Goal: Communication & Community: Share content

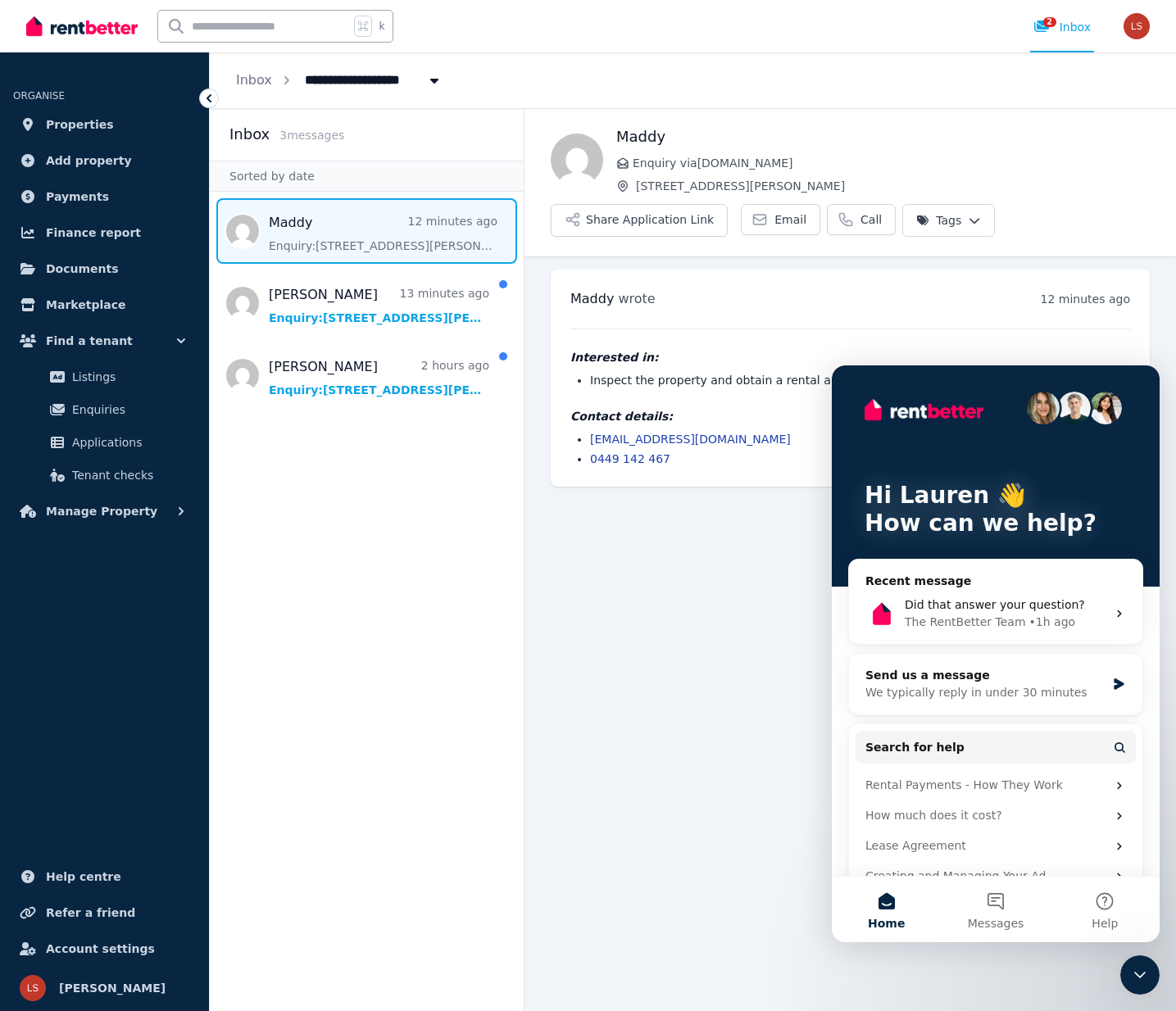
click at [707, 518] on main "Back Maddy Enquiry via [DOMAIN_NAME] [STREET_ADDRESS][PERSON_NAME] Share Applic…" at bounding box center [850, 560] width 652 height 904
click at [728, 599] on main "Back Maddy Enquiry via [DOMAIN_NAME] [STREET_ADDRESS][PERSON_NAME] Share Applic…" at bounding box center [850, 560] width 652 height 904
click at [781, 505] on main "Back Maddy Enquiry via [DOMAIN_NAME] [STREET_ADDRESS][PERSON_NAME] Share Applic…" at bounding box center [850, 560] width 652 height 904
click at [766, 451] on li "0449 142 467" at bounding box center [860, 458] width 540 height 16
click at [765, 448] on ul "[EMAIL_ADDRESS][DOMAIN_NAME] 0449 142 467" at bounding box center [850, 449] width 560 height 36
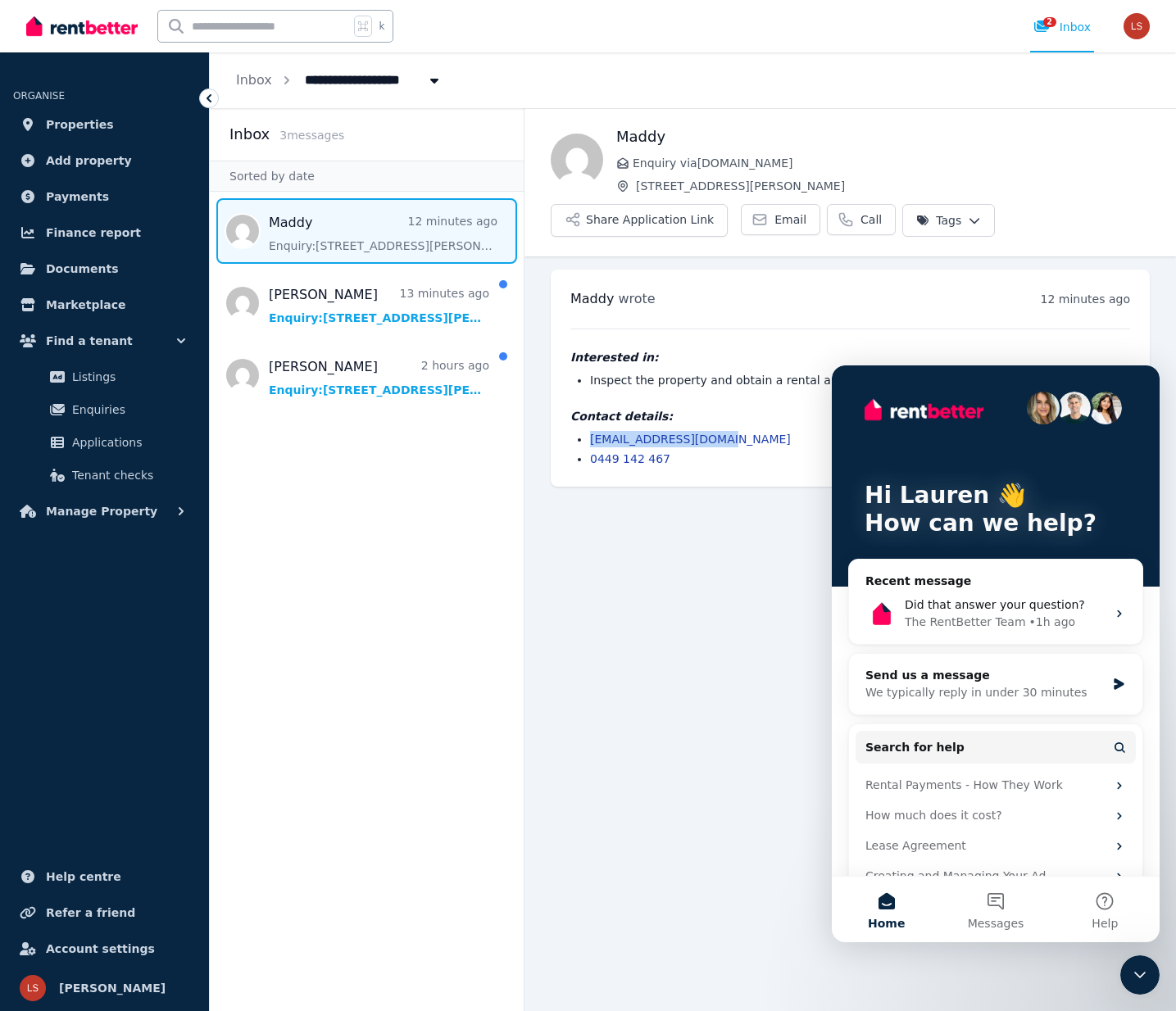
drag, startPoint x: 767, startPoint y: 436, endPoint x: 591, endPoint y: 444, distance: 176.2
click at [591, 444] on li "[EMAIL_ADDRESS][DOMAIN_NAME]" at bounding box center [860, 438] width 540 height 16
copy link "[EMAIL_ADDRESS][DOMAIN_NAME]"
click at [774, 423] on h4 "Contact details:" at bounding box center [850, 416] width 560 height 16
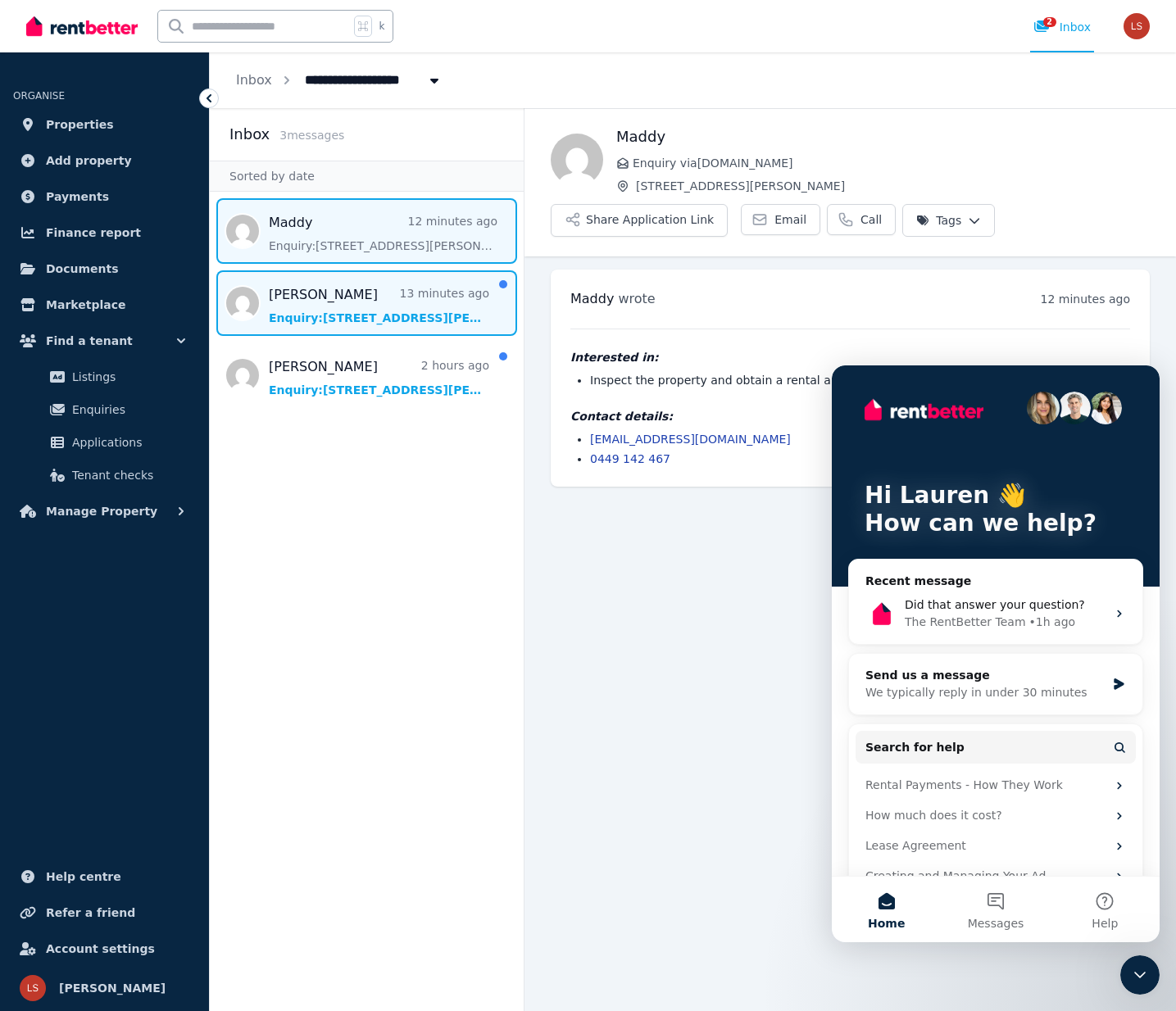
click at [292, 307] on span "Message list" at bounding box center [366, 303] width 314 height 65
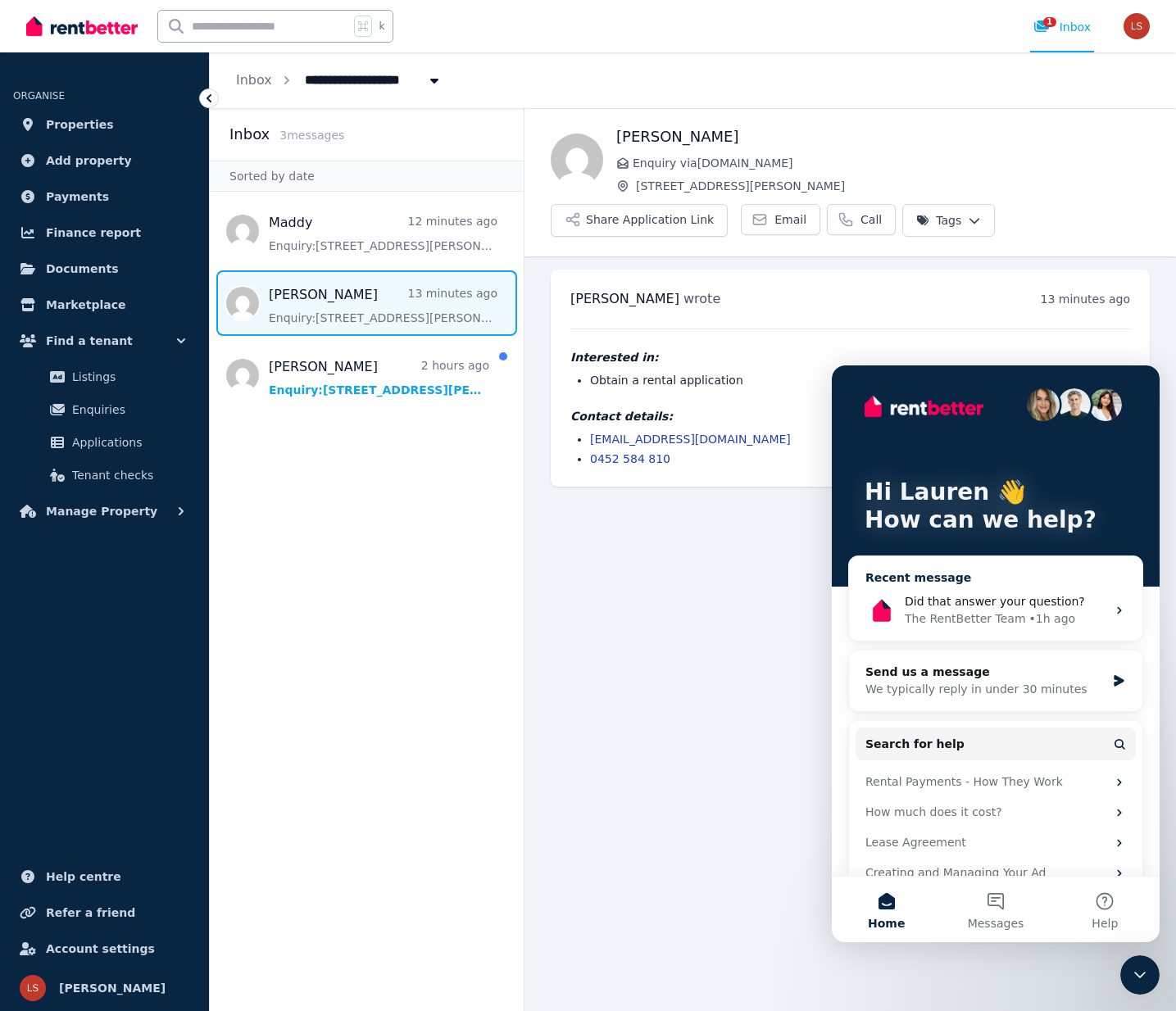
click at [1002, 613] on div "The RentBetter Team" at bounding box center [965, 619] width 121 height 17
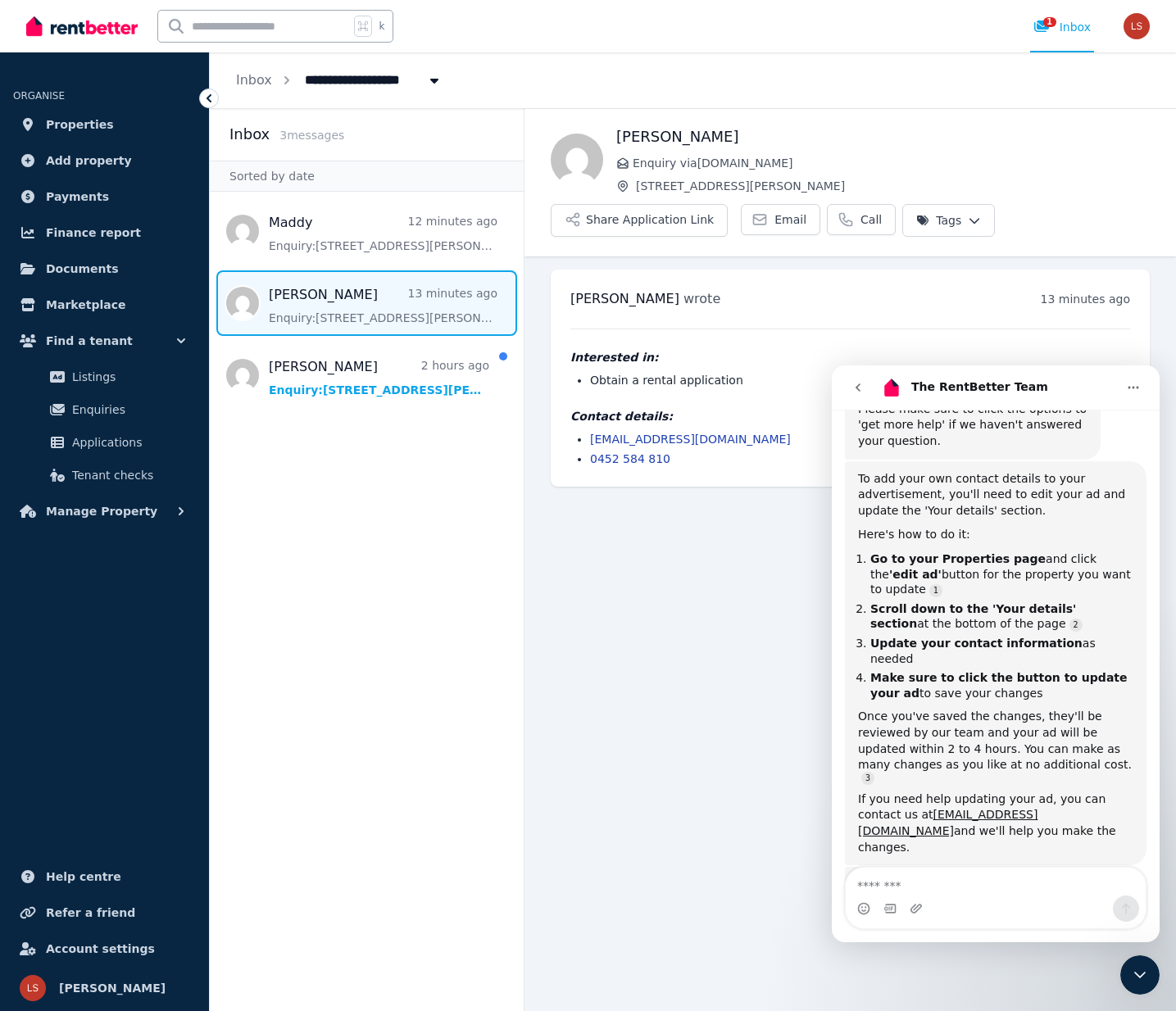
scroll to position [297, 0]
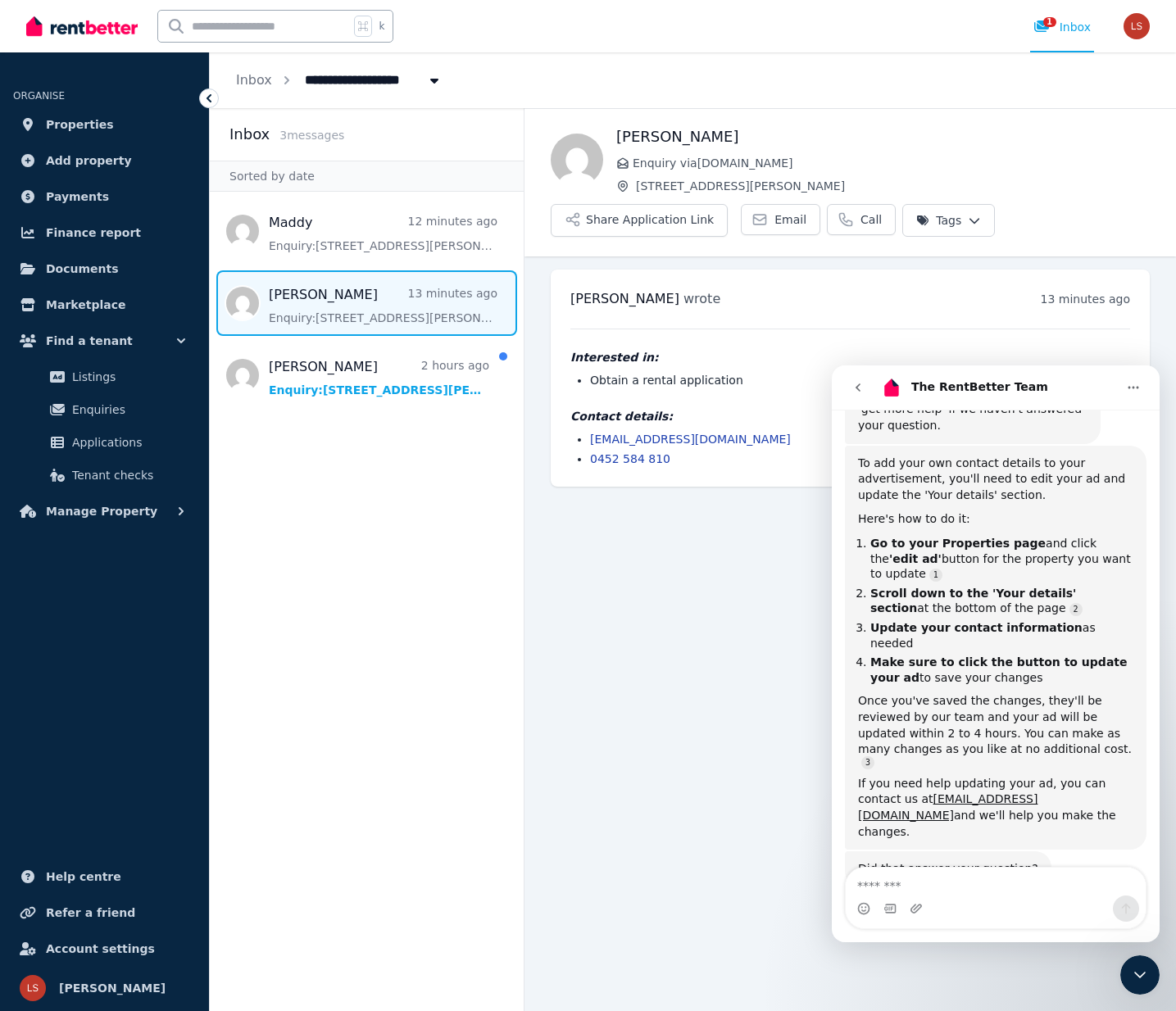
click at [1054, 887] on textarea "Message…" at bounding box center [995, 882] width 300 height 28
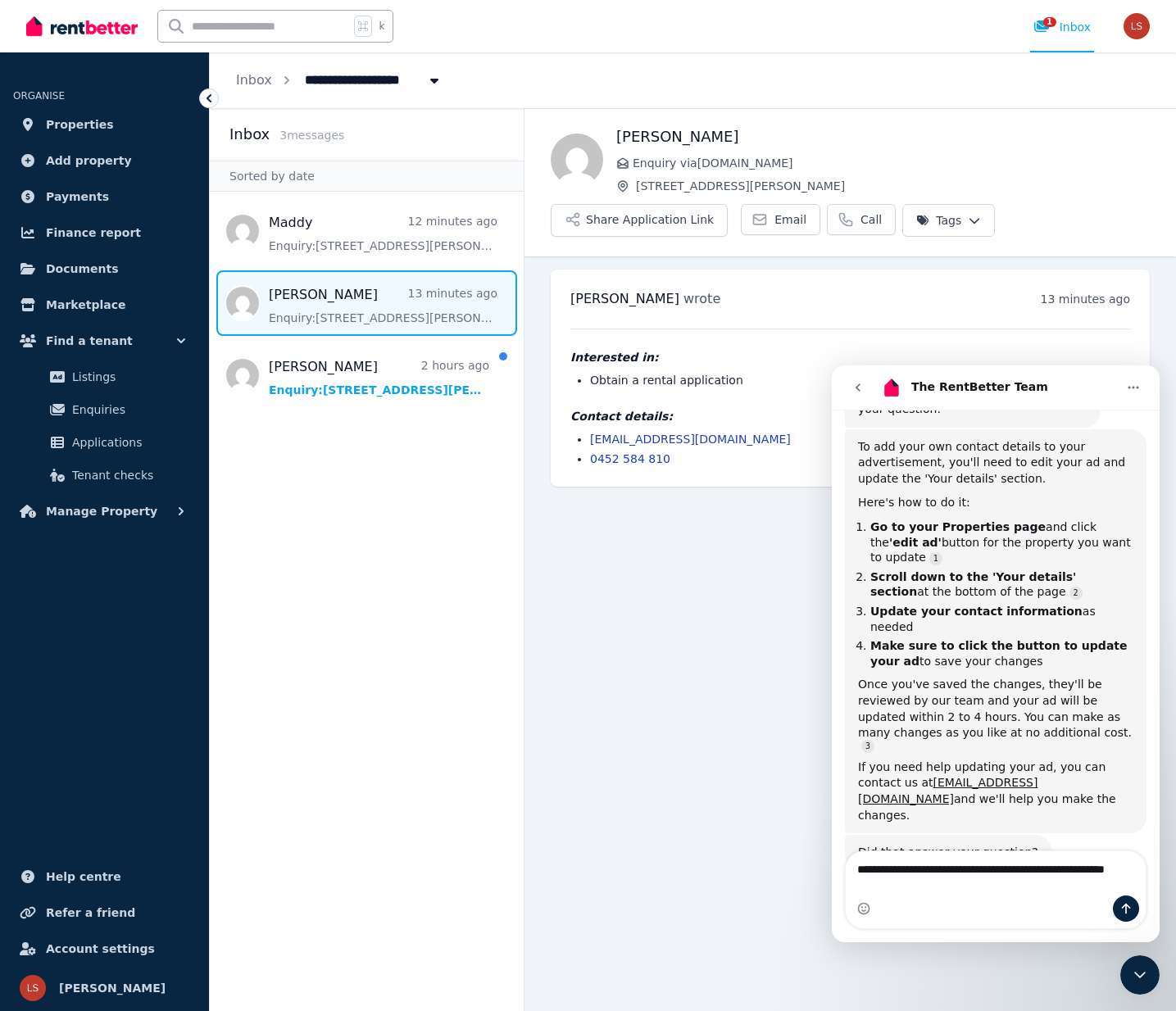
type textarea "**********"
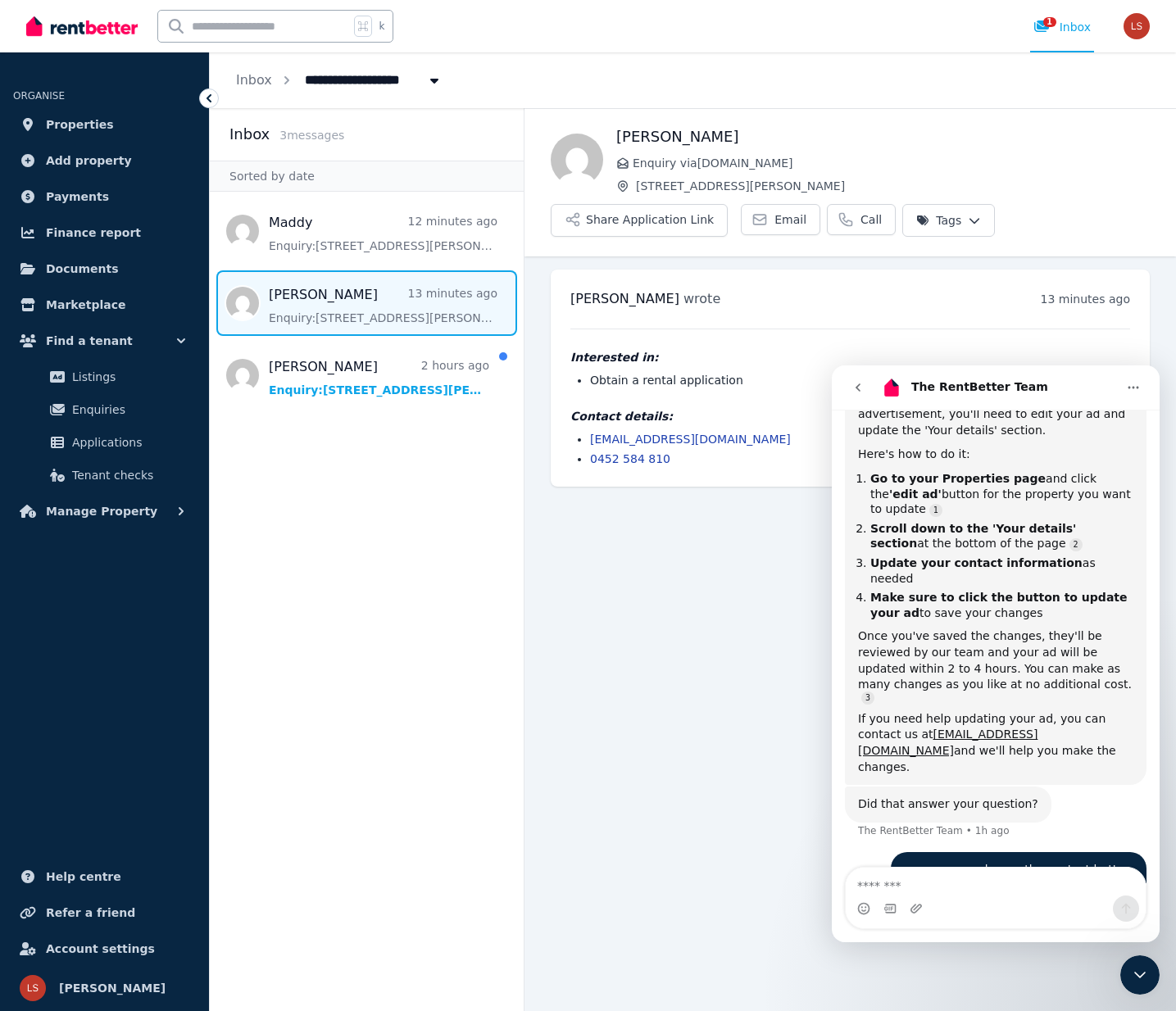
scroll to position [414, 0]
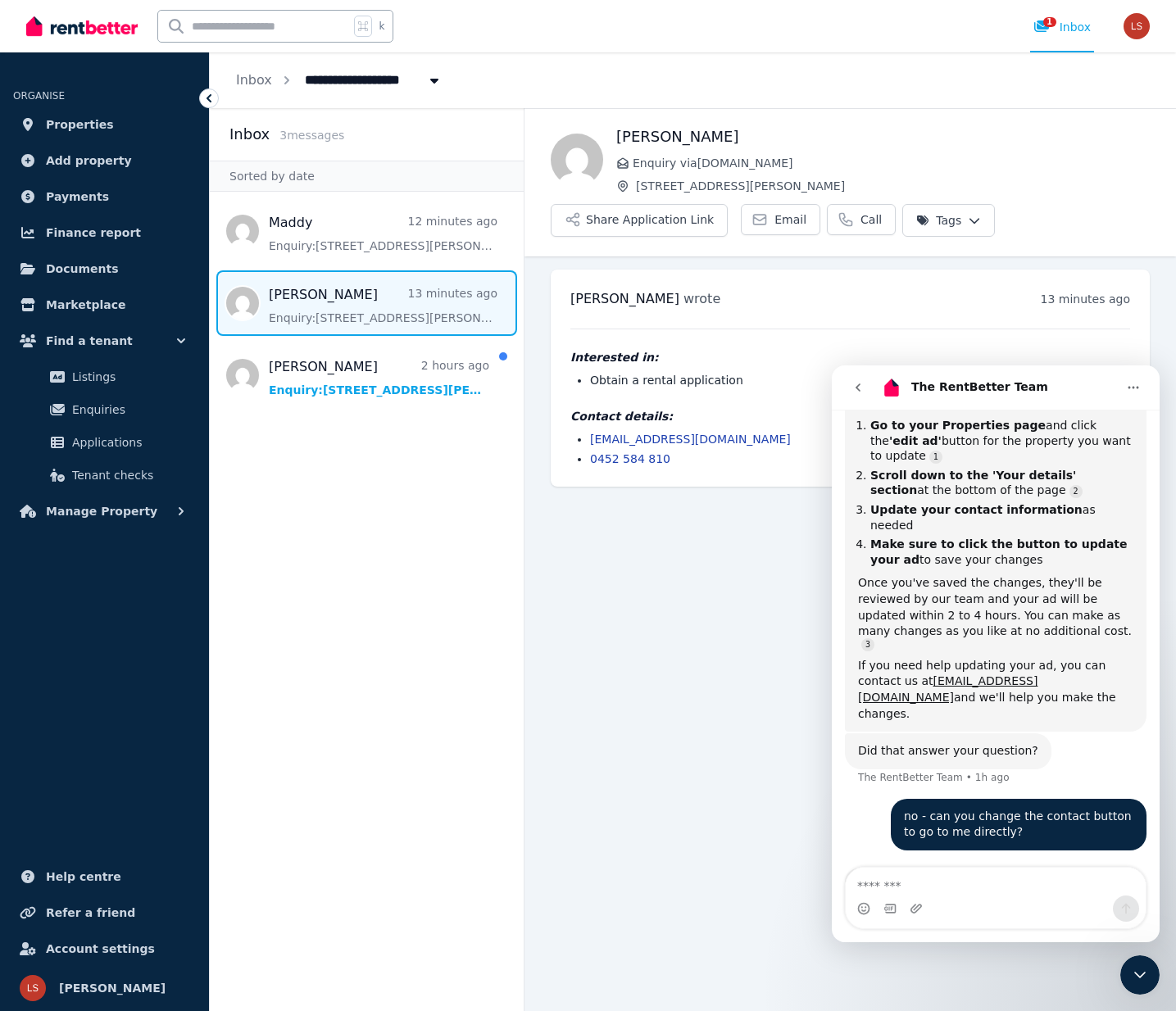
click at [265, 421] on aside "Inbox 3 message s Sorted by date [PERSON_NAME] 12 minutes ago Enquiry: [STREET_…" at bounding box center [367, 560] width 315 height 904
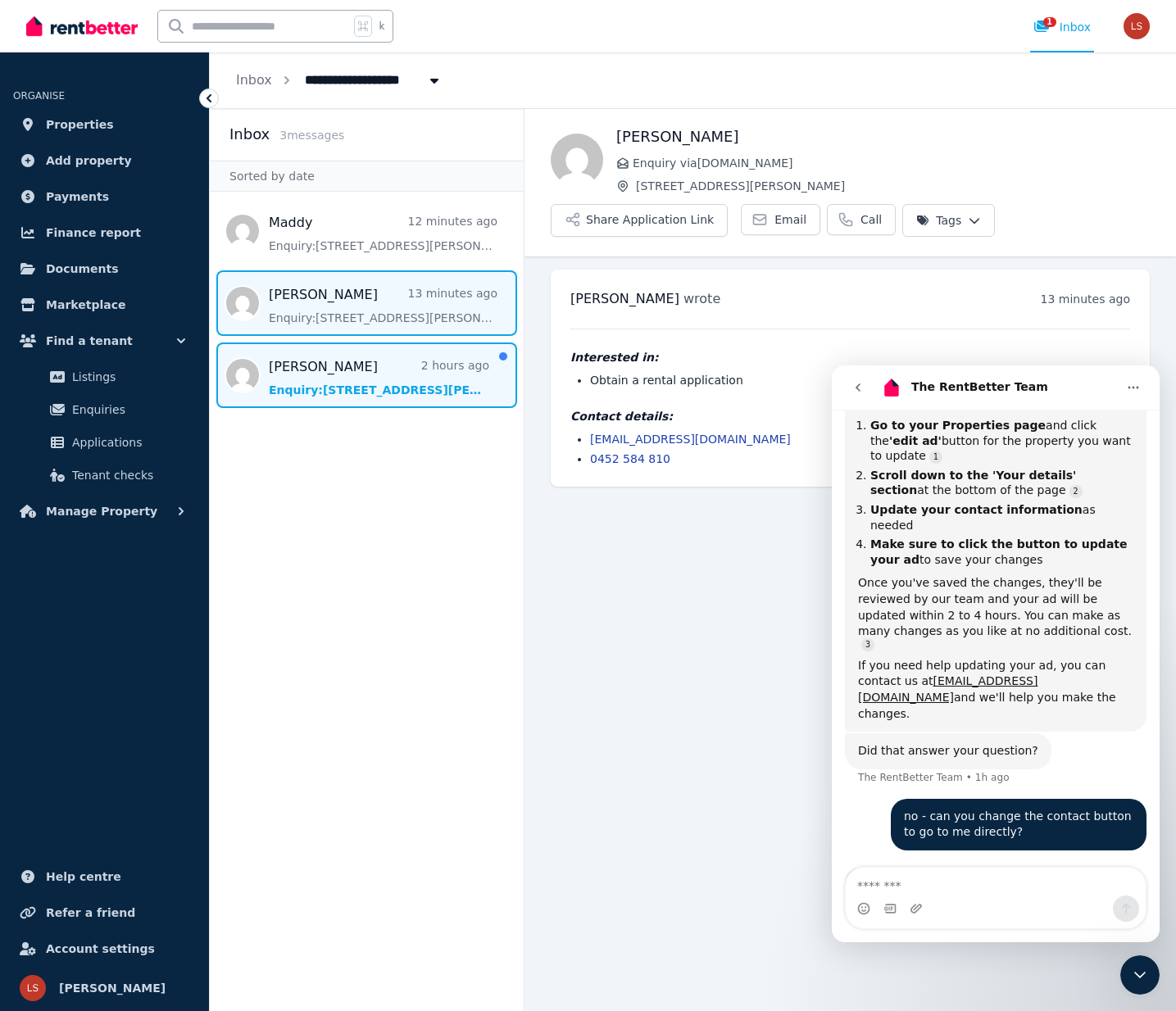
click at [290, 378] on span "Message list" at bounding box center [366, 376] width 314 height 65
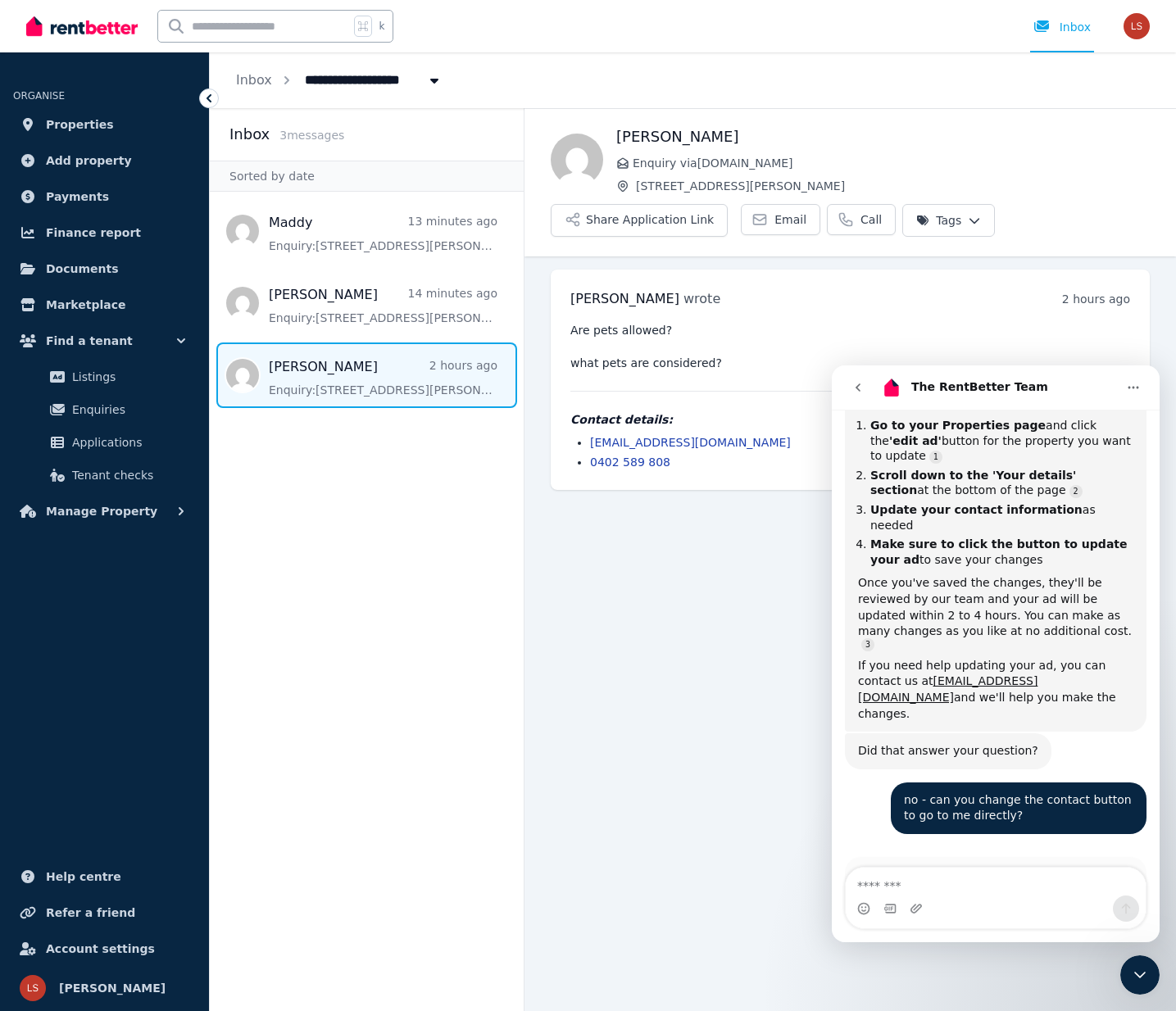
click at [1134, 388] on icon "Home" at bounding box center [1134, 388] width 10 height 3
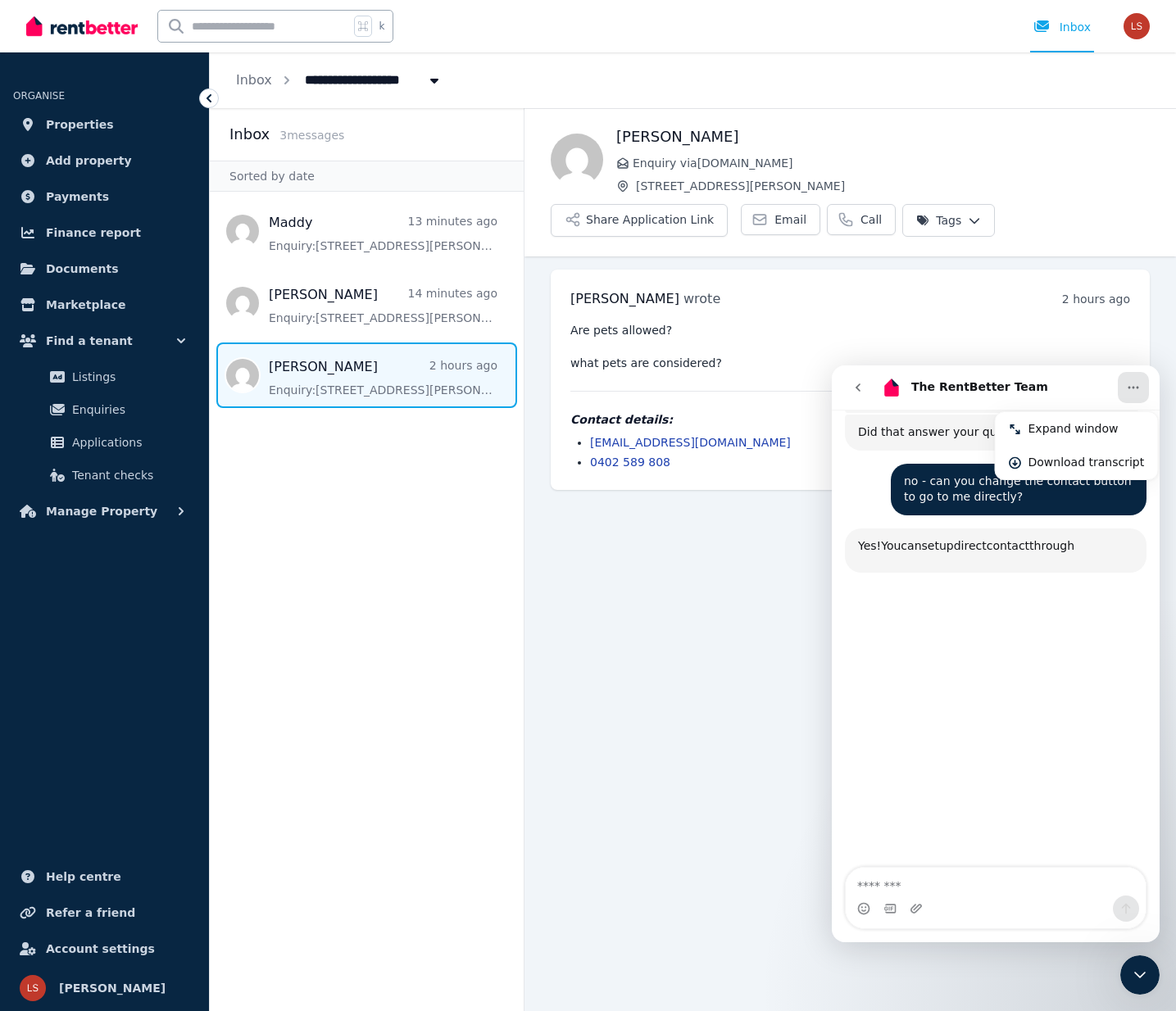
scroll to position [738, 0]
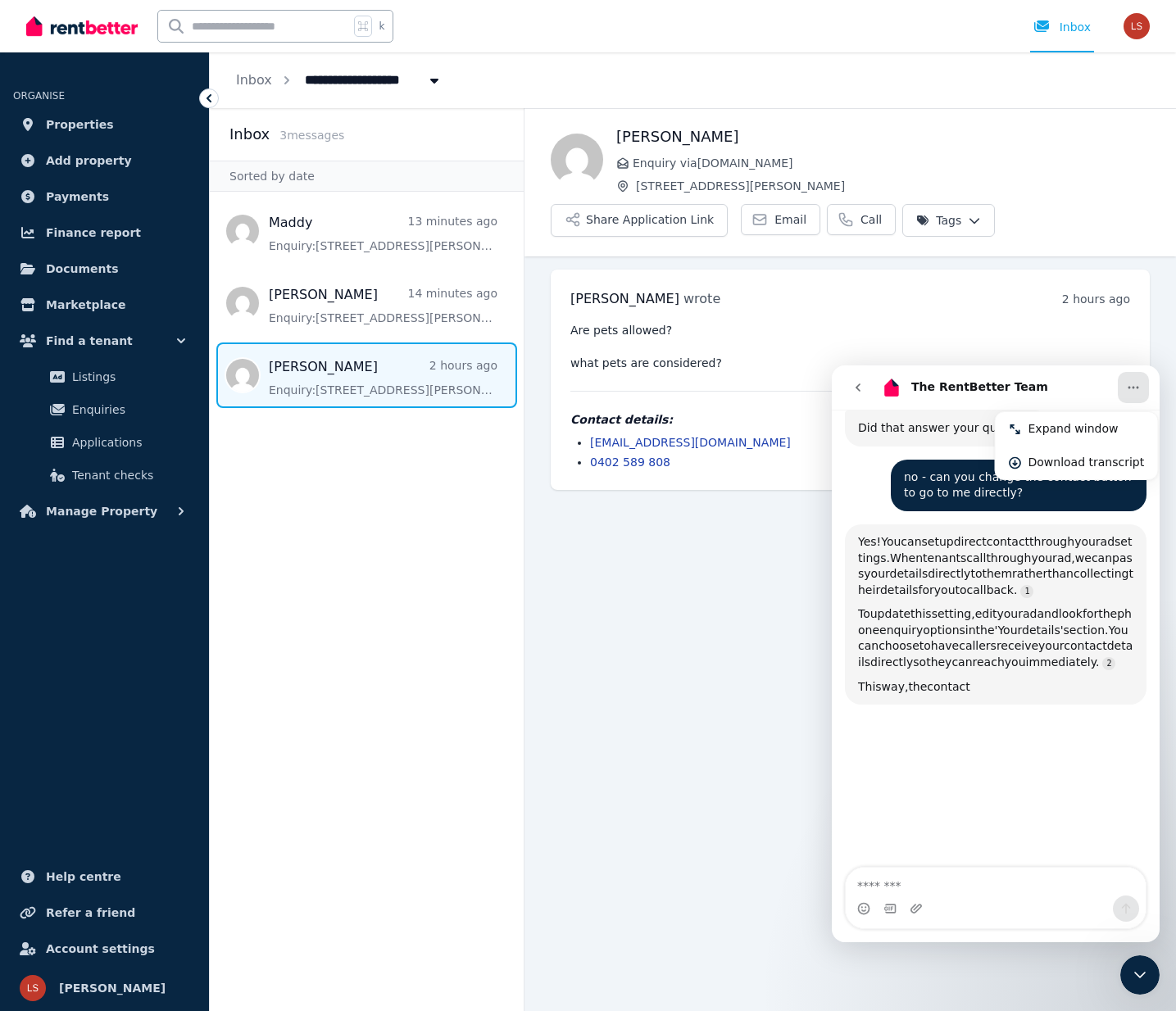
click at [854, 387] on icon "go back" at bounding box center [858, 387] width 13 height 13
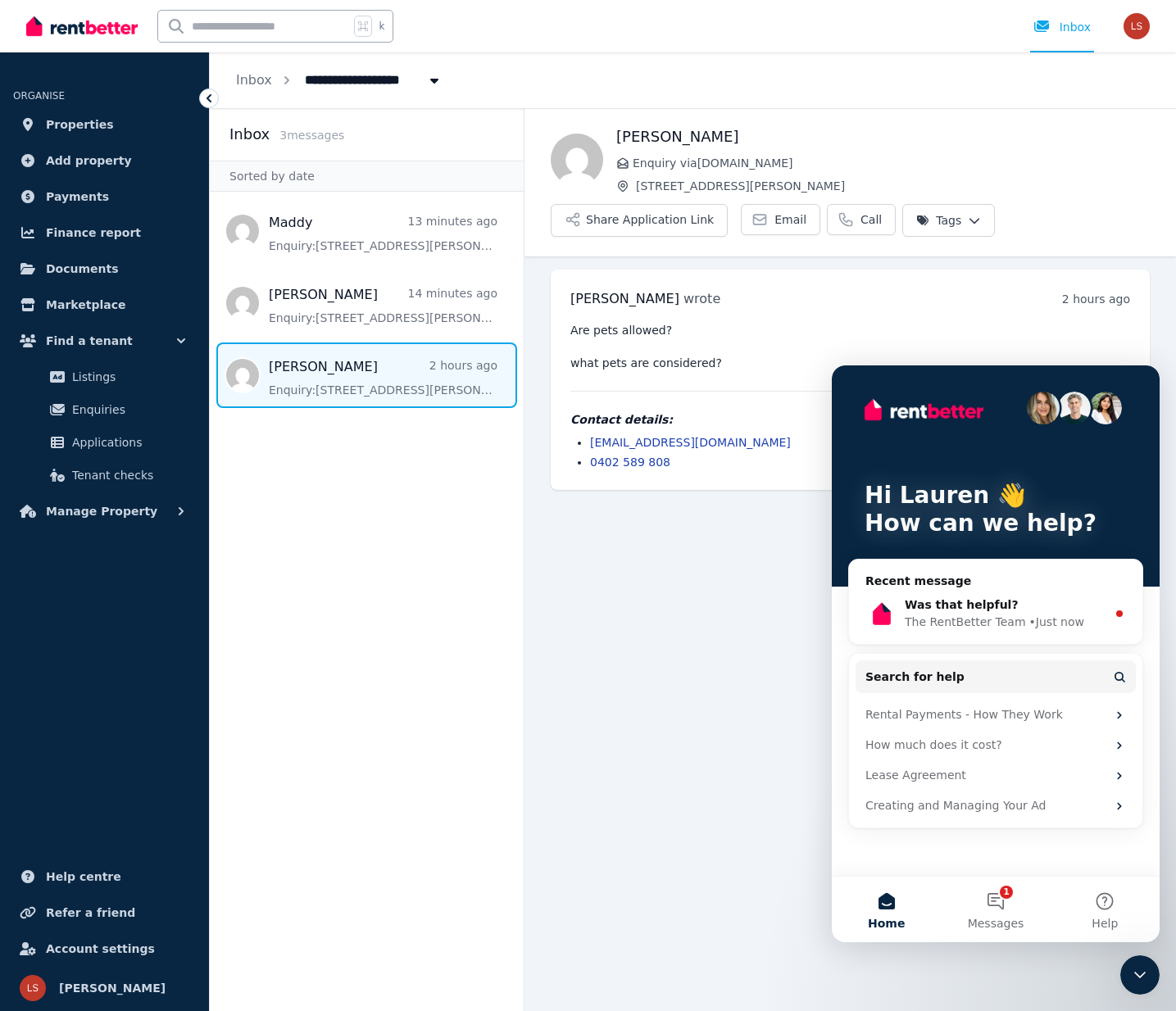
click at [1144, 977] on icon "Close Intercom Messenger" at bounding box center [1140, 975] width 20 height 20
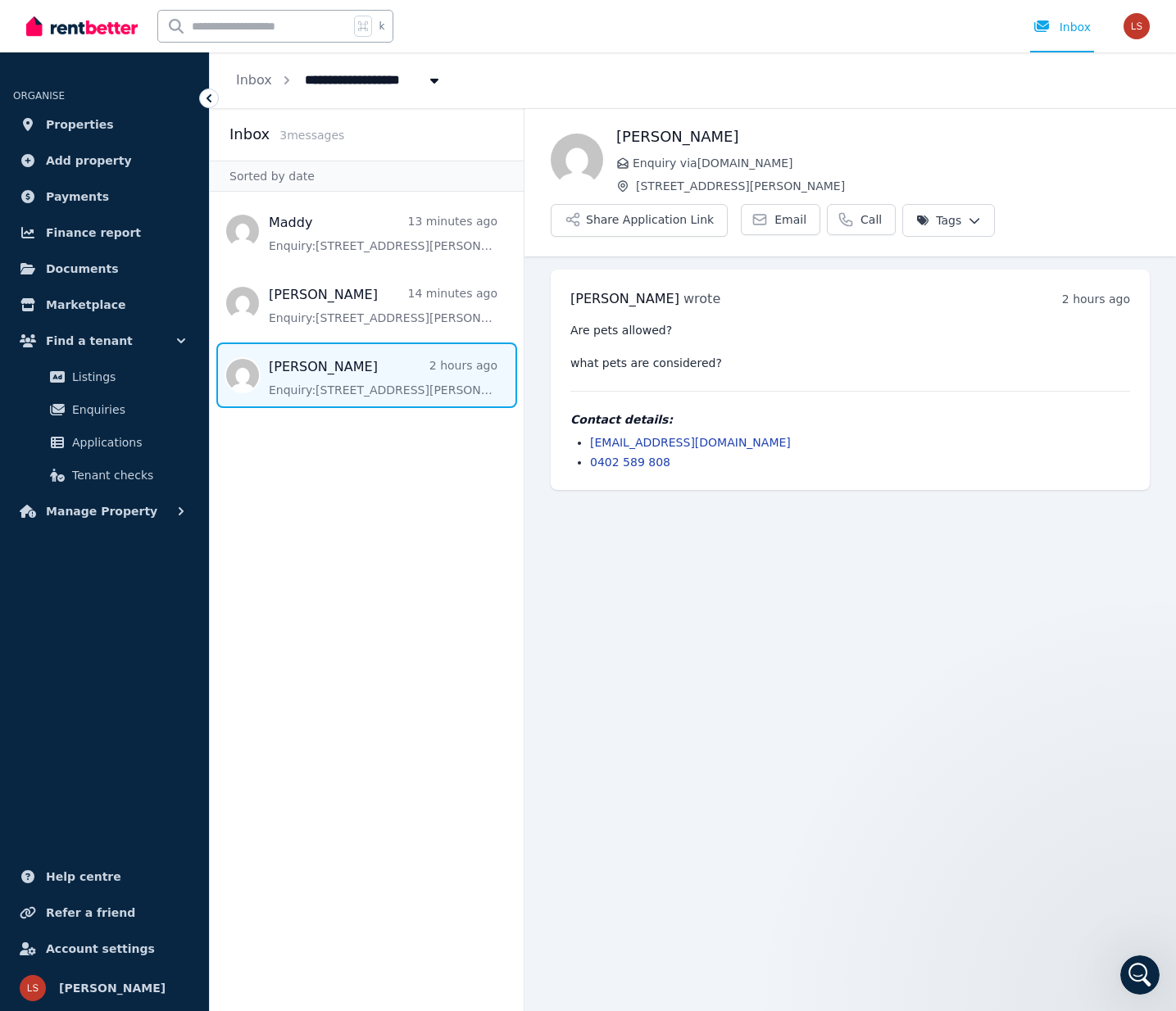
scroll to position [0, 0]
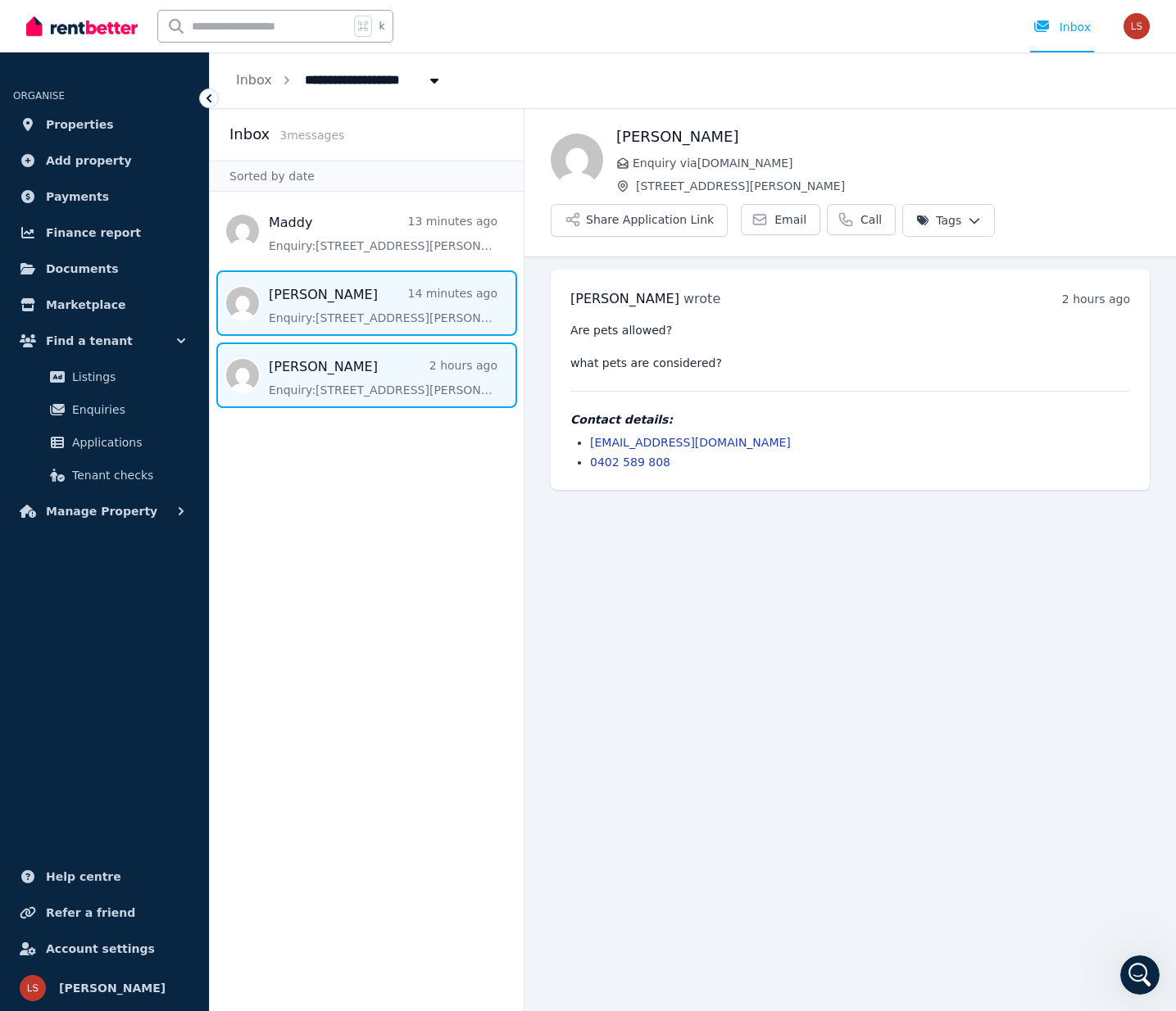
click at [358, 315] on span "Message list" at bounding box center [366, 303] width 314 height 65
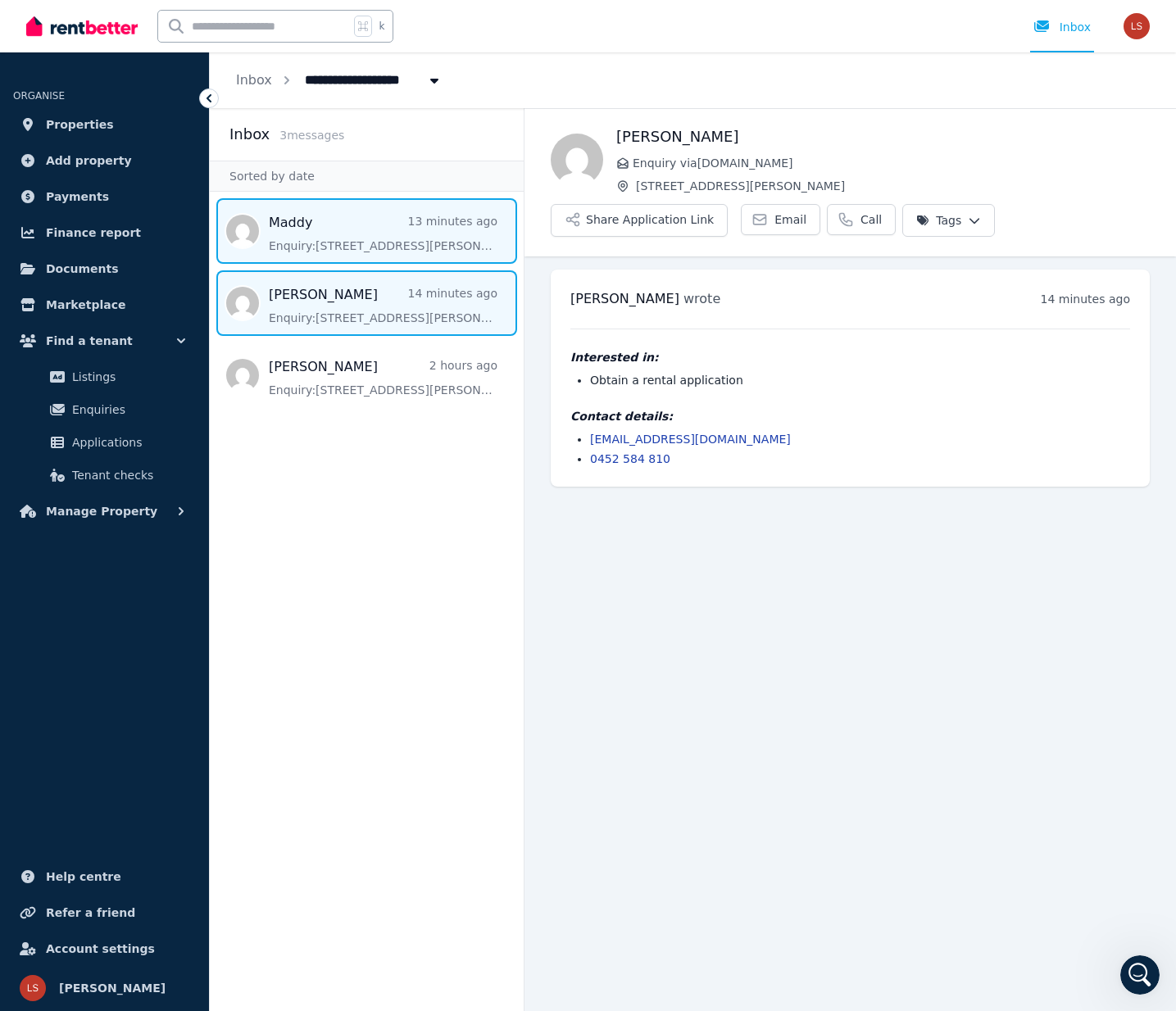
click at [347, 237] on span "Message list" at bounding box center [366, 231] width 314 height 65
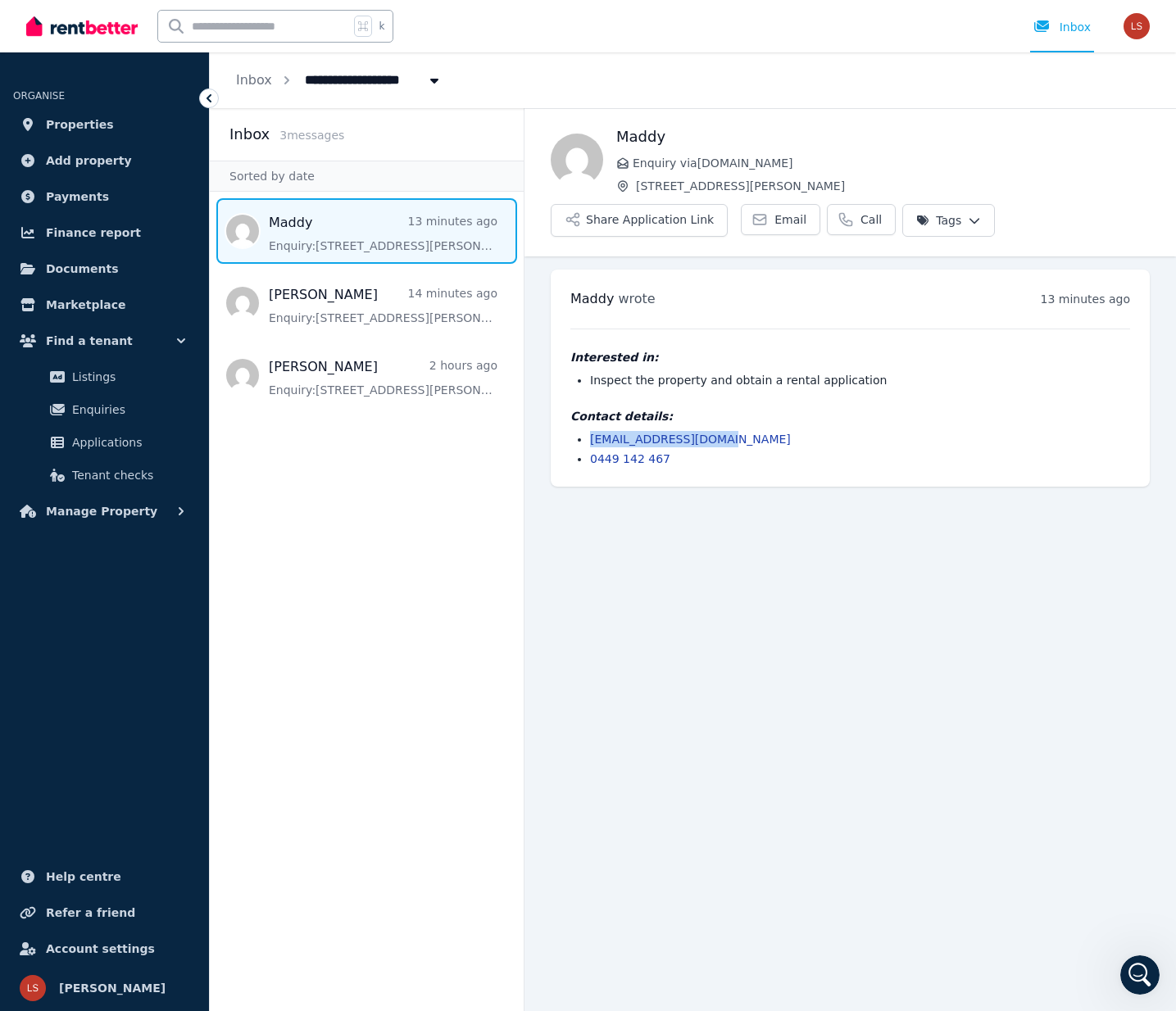
drag, startPoint x: 732, startPoint y: 440, endPoint x: 591, endPoint y: 444, distance: 141.1
click at [591, 444] on li "[EMAIL_ADDRESS][DOMAIN_NAME]" at bounding box center [860, 438] width 540 height 16
copy link "[EMAIL_ADDRESS][DOMAIN_NAME]"
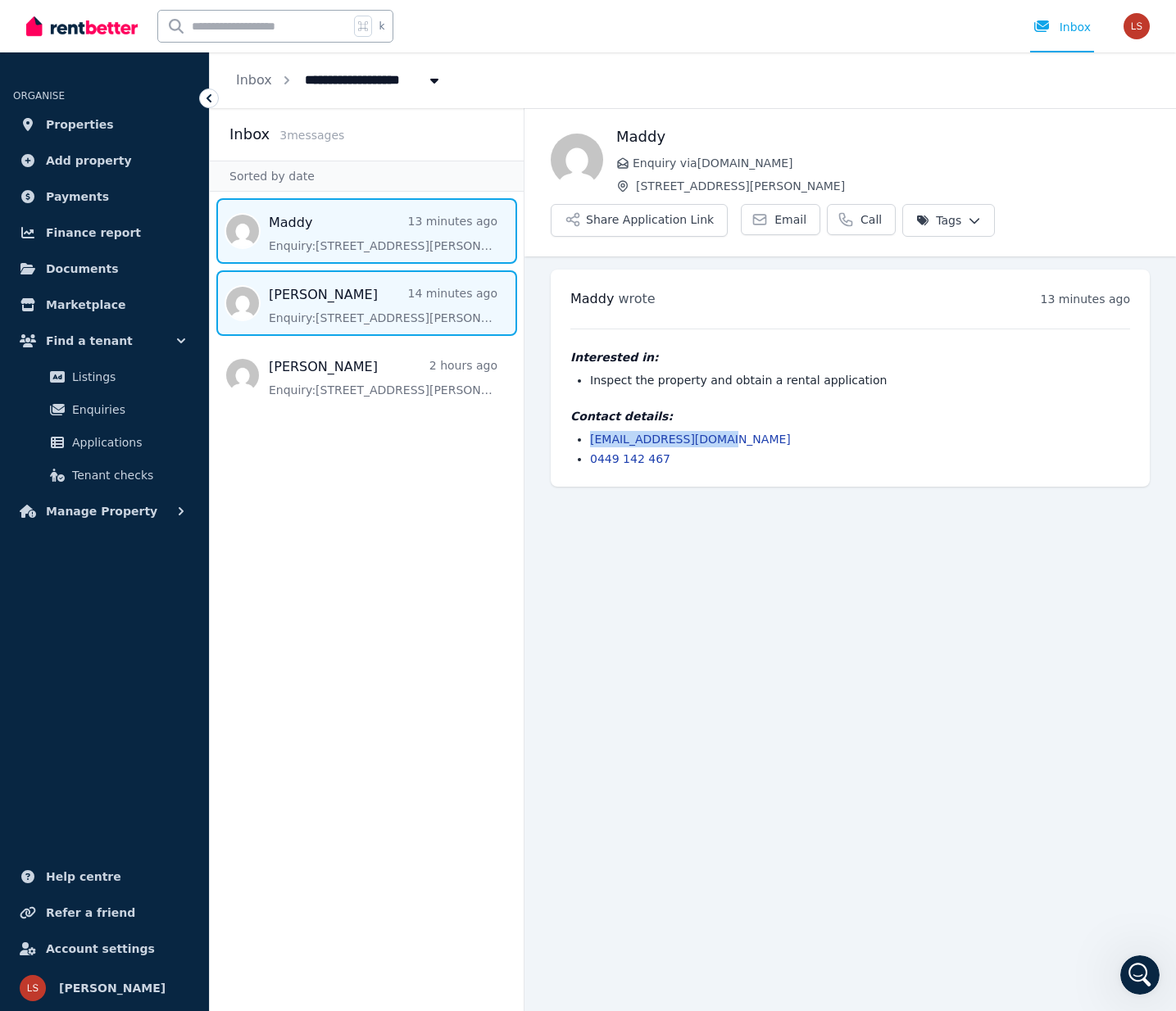
click at [309, 303] on span "Message list" at bounding box center [366, 303] width 314 height 65
click at [318, 220] on span "Message list" at bounding box center [366, 231] width 314 height 65
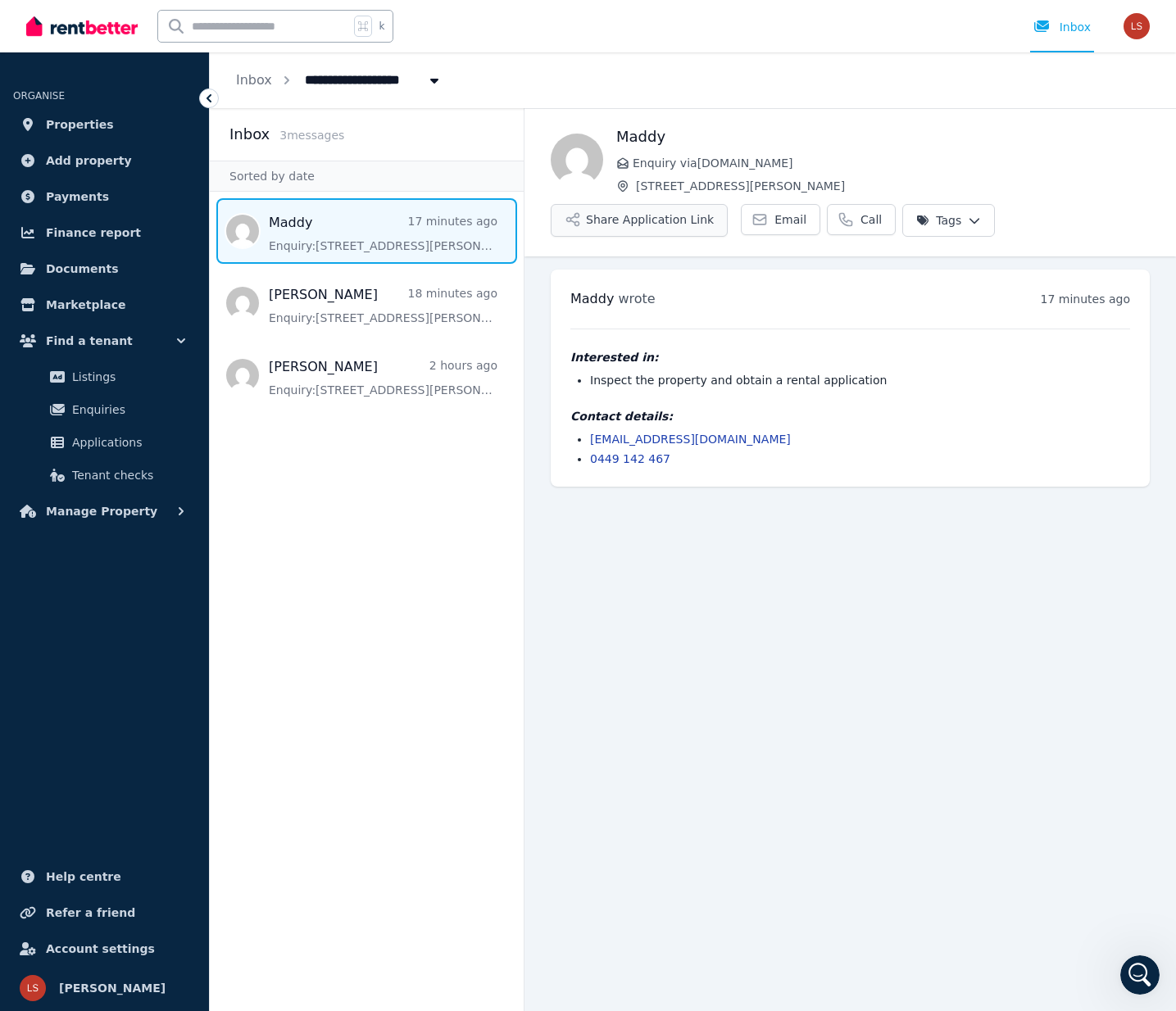
click at [687, 227] on button "Share Application Link" at bounding box center [640, 220] width 177 height 33
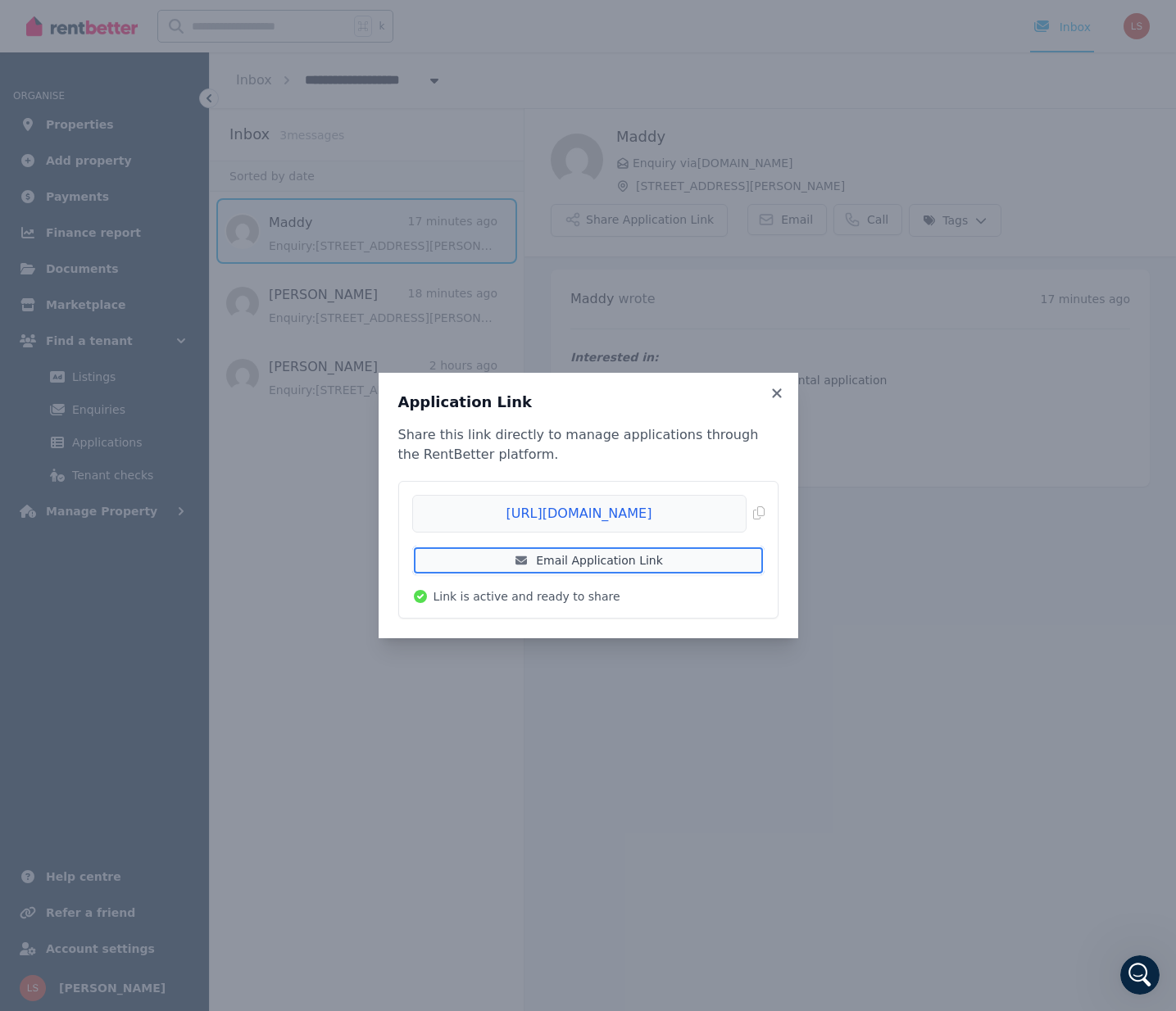
click at [677, 567] on link "Email Application Link" at bounding box center [589, 561] width 352 height 29
